Goal: Navigation & Orientation: Find specific page/section

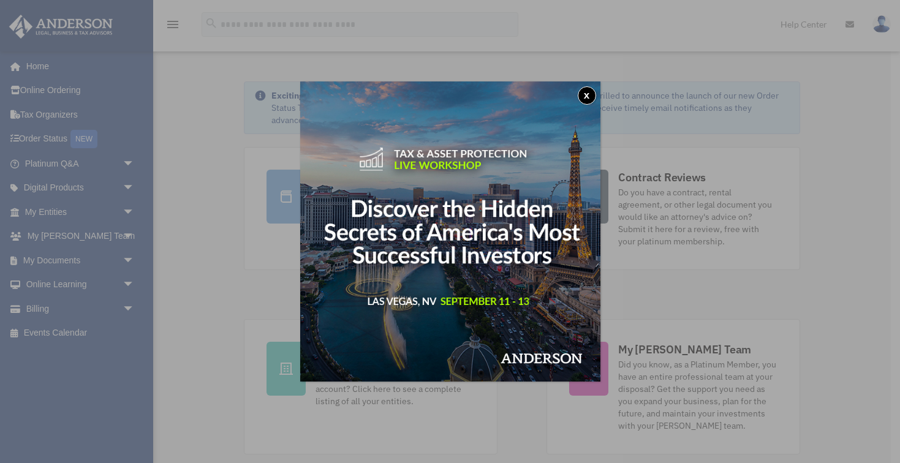
click at [589, 93] on button "x" at bounding box center [587, 95] width 18 height 18
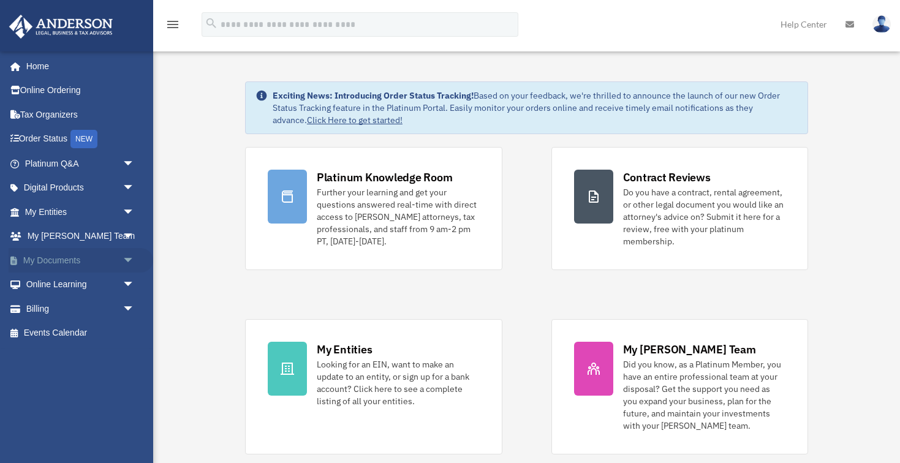
click at [128, 254] on span "arrow_drop_down" at bounding box center [135, 260] width 25 height 25
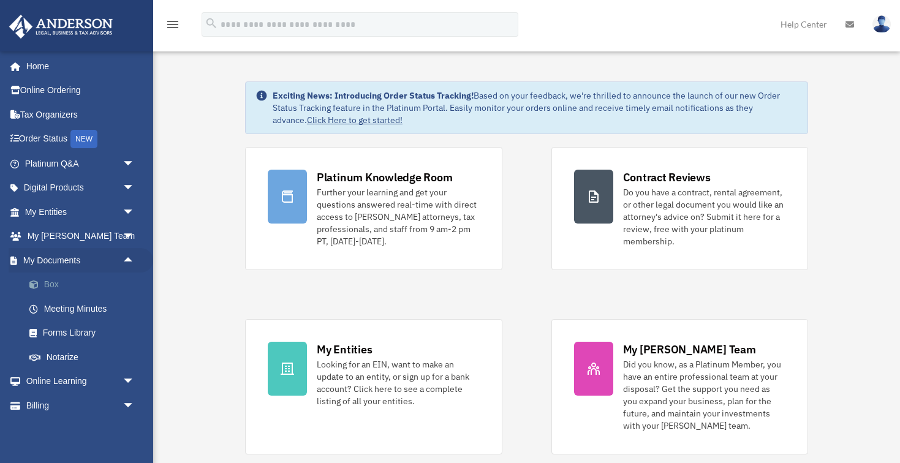
click at [57, 279] on link "Box" at bounding box center [85, 285] width 136 height 25
click at [51, 283] on link "Box" at bounding box center [85, 285] width 136 height 25
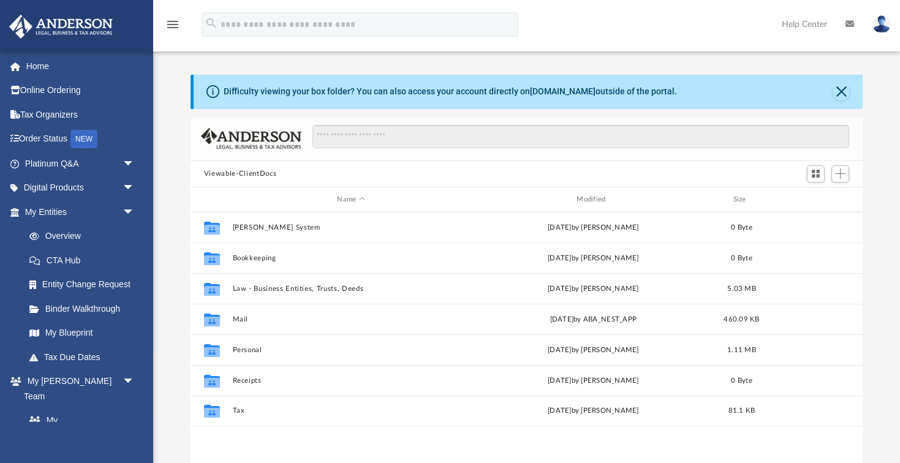
scroll to position [1, 1]
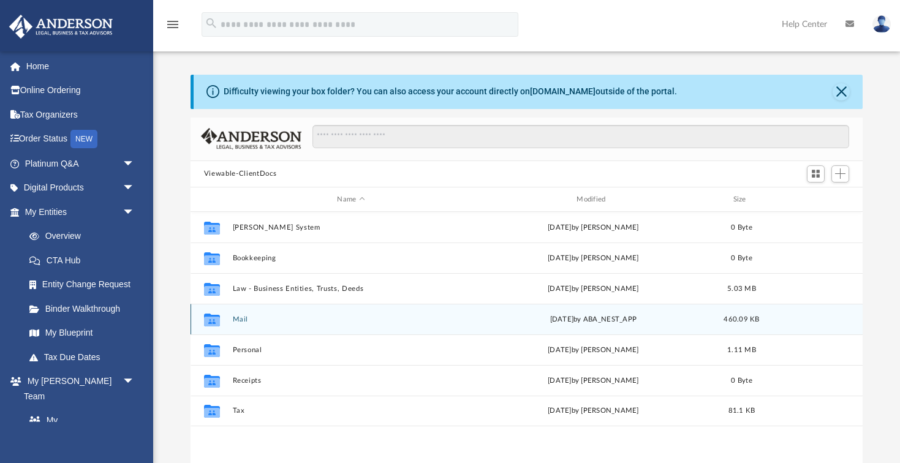
click at [235, 318] on button "Mail" at bounding box center [350, 320] width 237 height 8
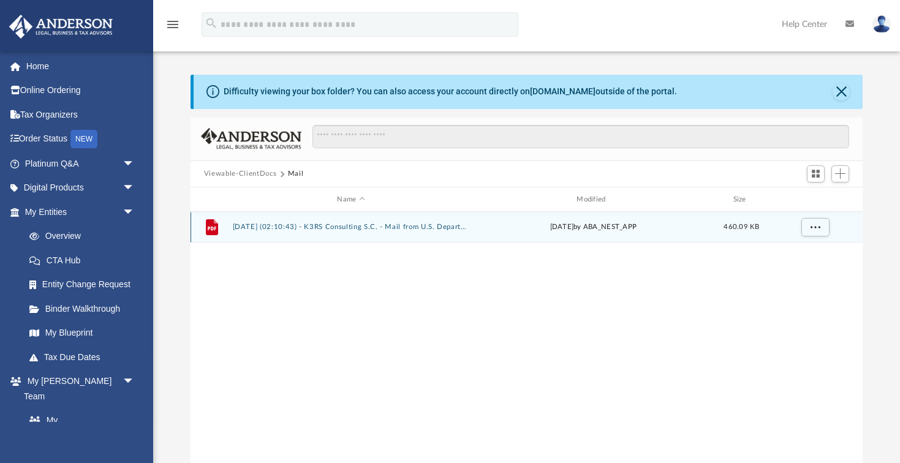
click at [328, 229] on button "[DATE] (02:10:43) - K3RS Consulting S.C. - Mail from U.S. Department of the Tre…" at bounding box center [350, 228] width 237 height 8
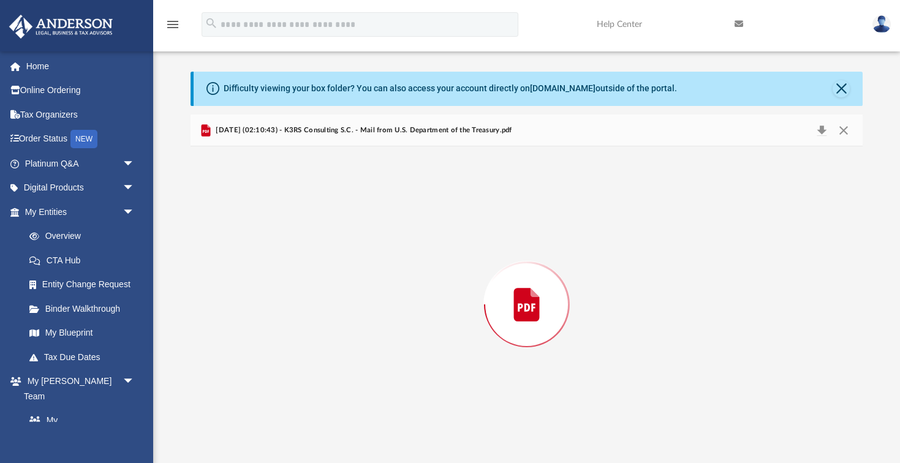
click at [328, 229] on div "Preview" at bounding box center [527, 304] width 672 height 316
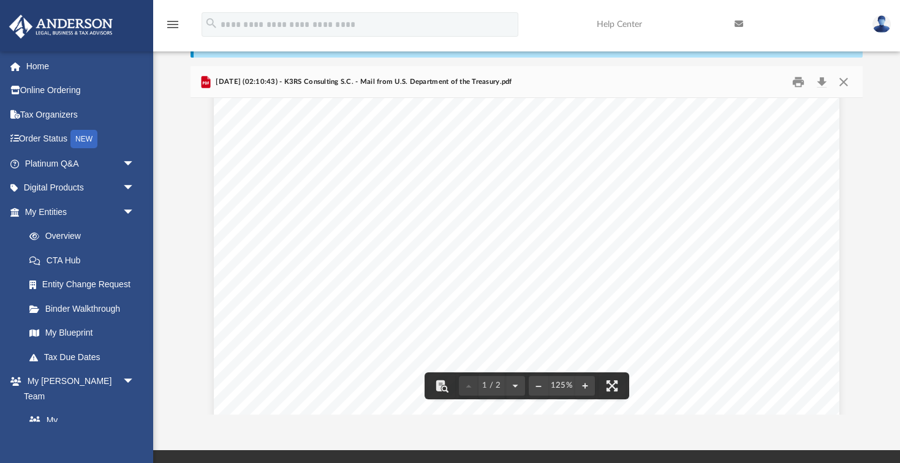
scroll to position [148, 0]
click at [848, 80] on button "Close" at bounding box center [844, 81] width 22 height 19
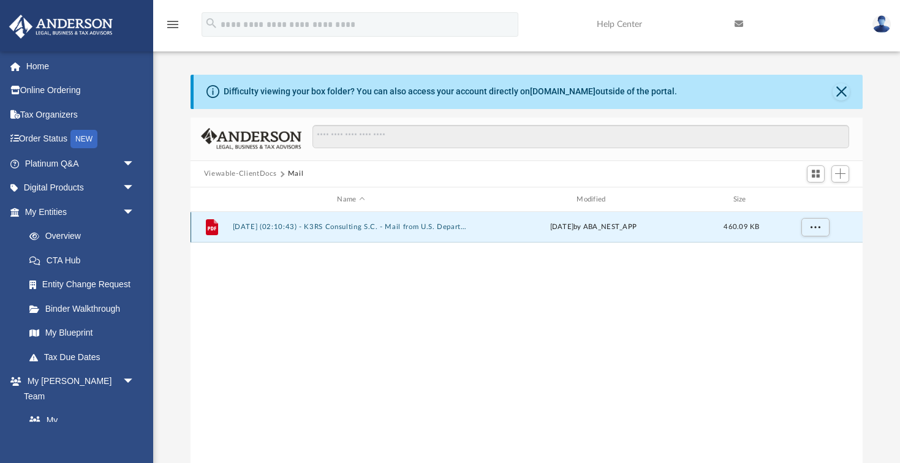
scroll to position [0, 0]
click at [263, 172] on button "Viewable-ClientDocs" at bounding box center [240, 174] width 72 height 11
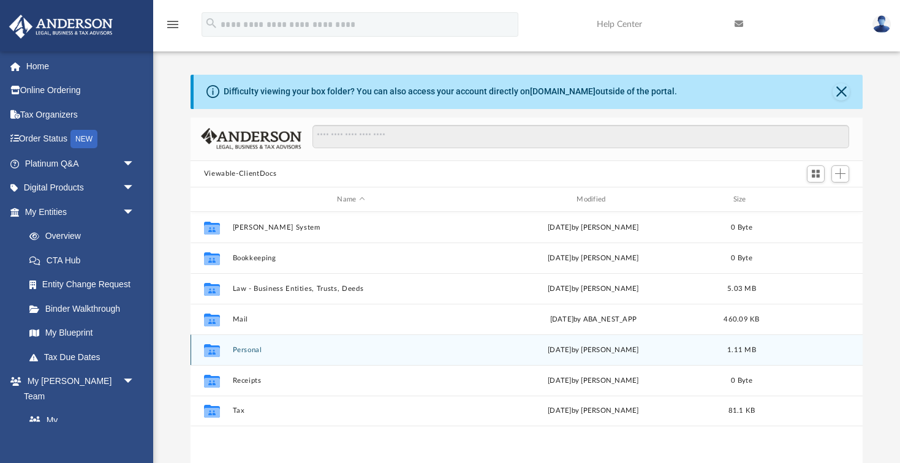
click at [248, 351] on button "Personal" at bounding box center [350, 350] width 237 height 8
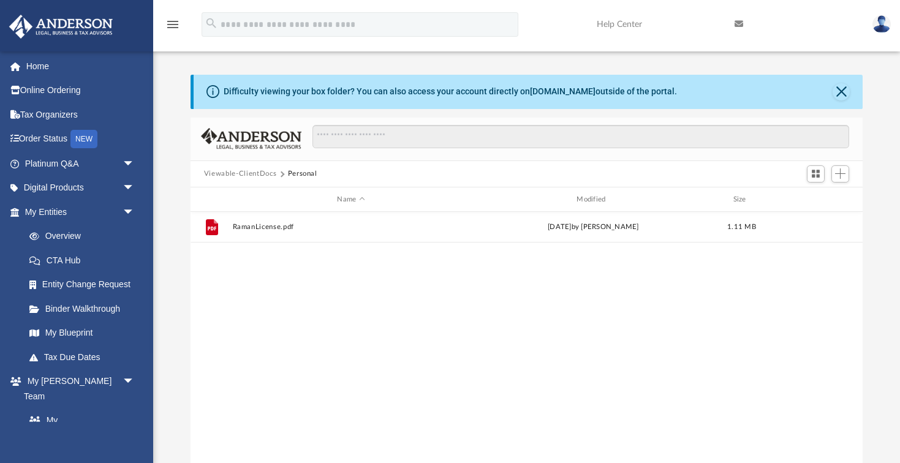
click at [252, 176] on button "Viewable-ClientDocs" at bounding box center [240, 174] width 72 height 11
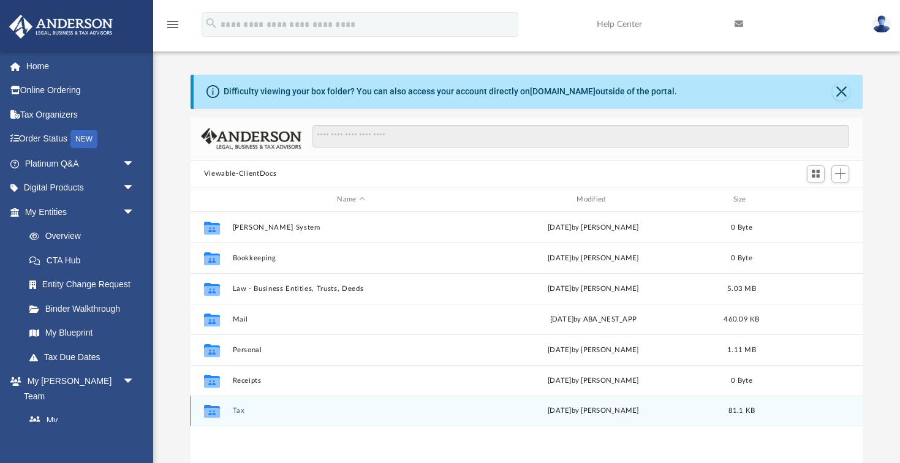
click at [237, 412] on button "Tax" at bounding box center [350, 411] width 237 height 8
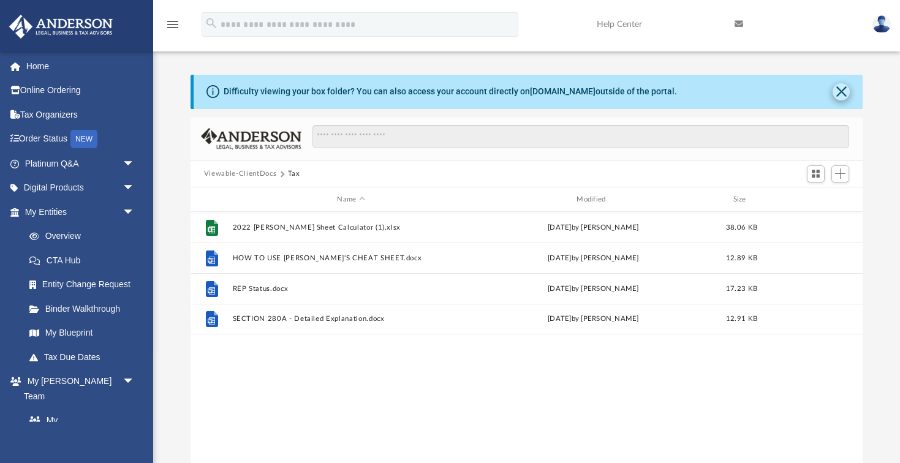
click at [846, 89] on button "Close" at bounding box center [841, 91] width 17 height 17
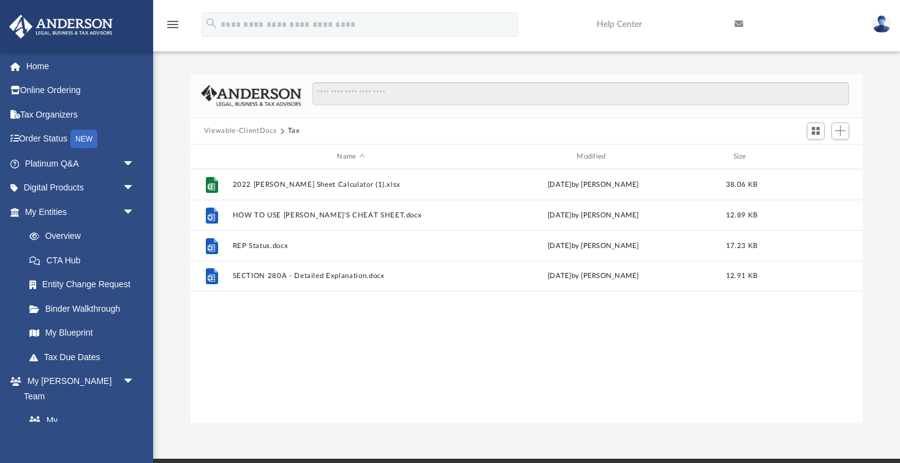
click at [884, 235] on div "Difficulty viewing your box folder? You can also access your account directly o…" at bounding box center [526, 249] width 747 height 349
